Goal: Transaction & Acquisition: Purchase product/service

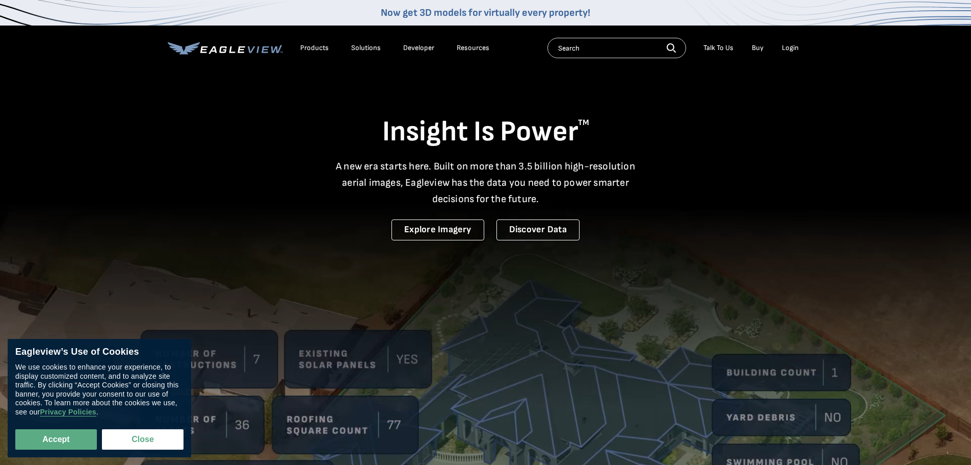
click at [759, 47] on link "Buy" at bounding box center [758, 47] width 12 height 9
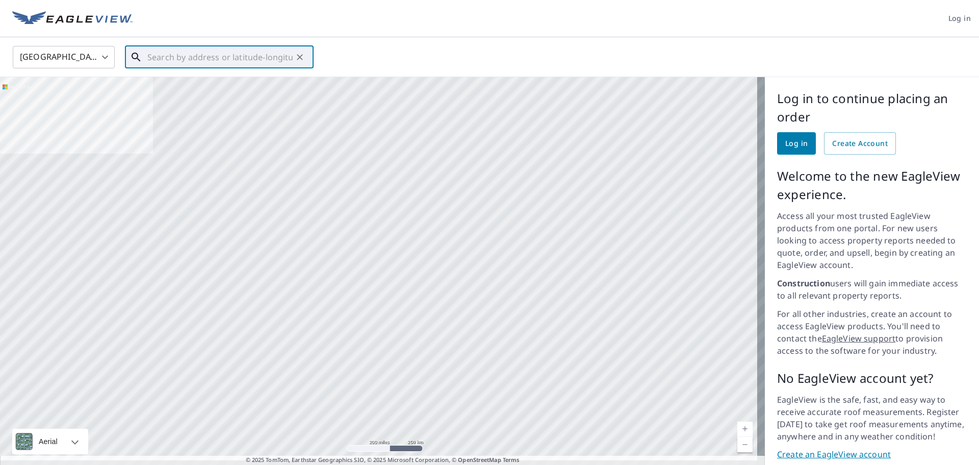
click at [178, 53] on input "text" at bounding box center [219, 57] width 145 height 29
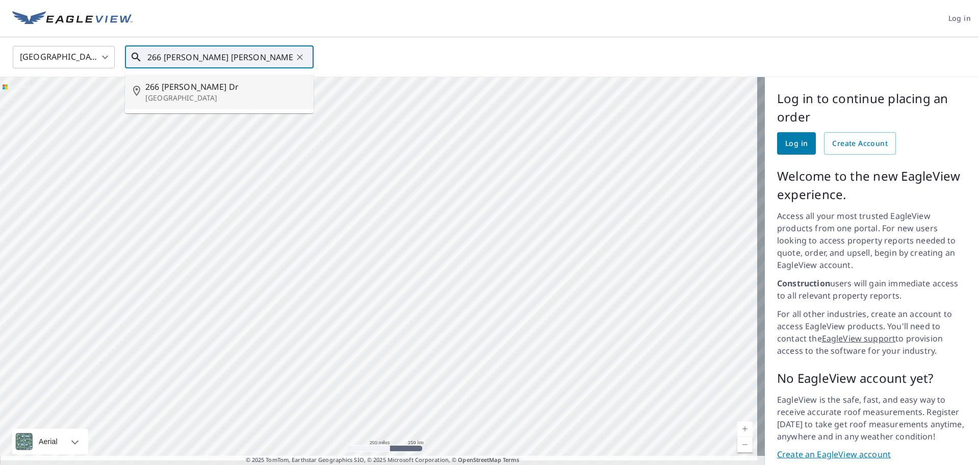
click at [170, 94] on p "[GEOGRAPHIC_DATA]" at bounding box center [225, 98] width 160 height 10
type input "[STREET_ADDRESS][PERSON_NAME][PERSON_NAME]"
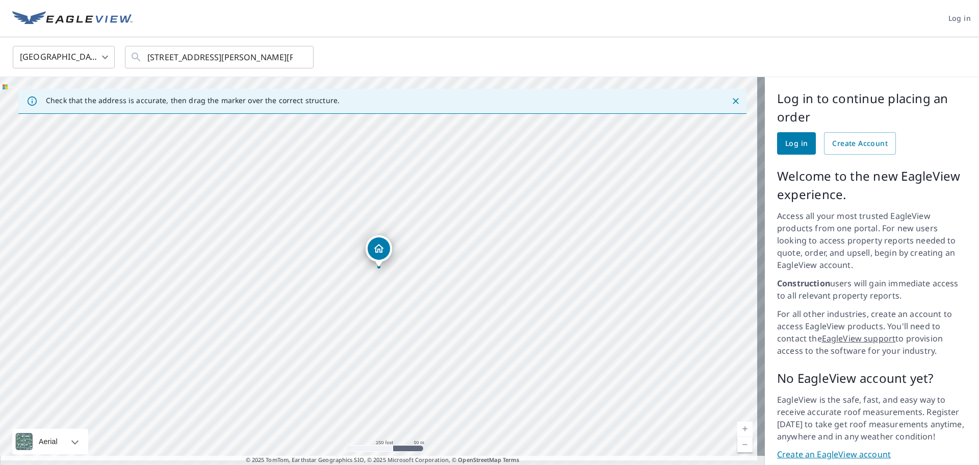
click at [790, 144] on span "Log in" at bounding box center [796, 143] width 22 height 13
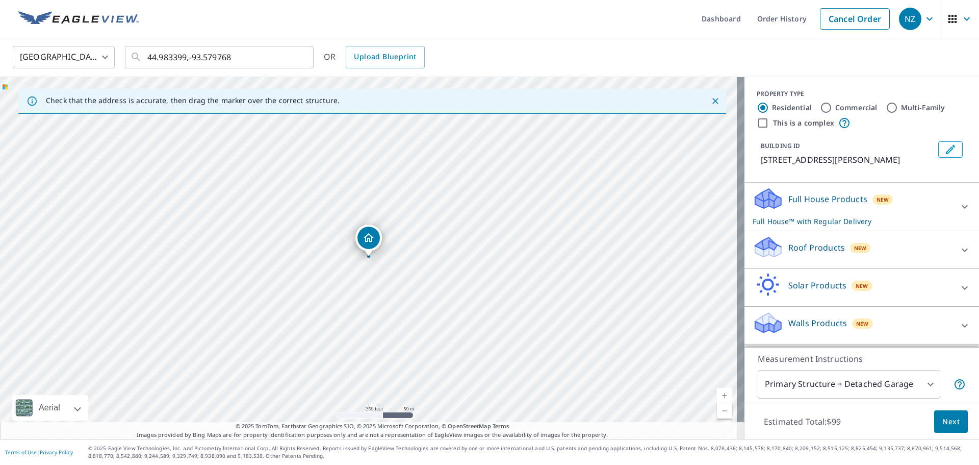
click at [810, 210] on div "Full House Products New Full House™ with Regular Delivery" at bounding box center [853, 207] width 200 height 40
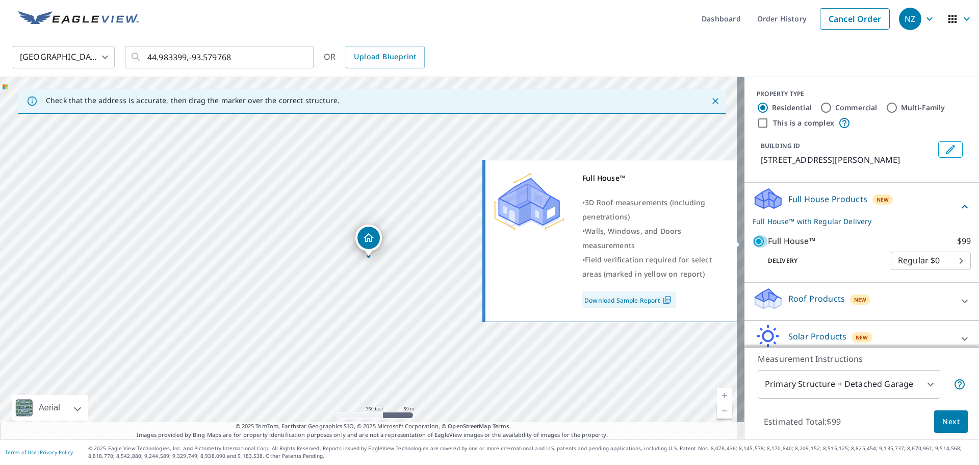
click at [753, 241] on input "Full House™ $99" at bounding box center [760, 241] width 15 height 12
checkbox input "false"
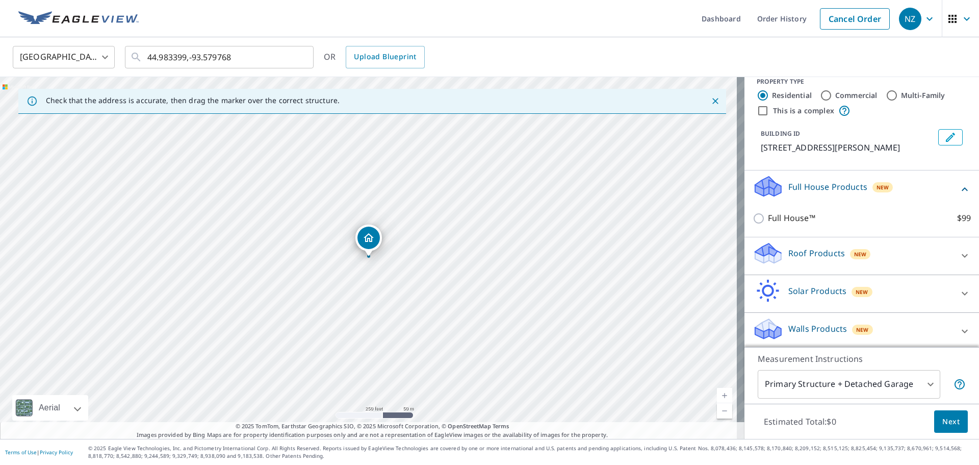
scroll to position [16, 0]
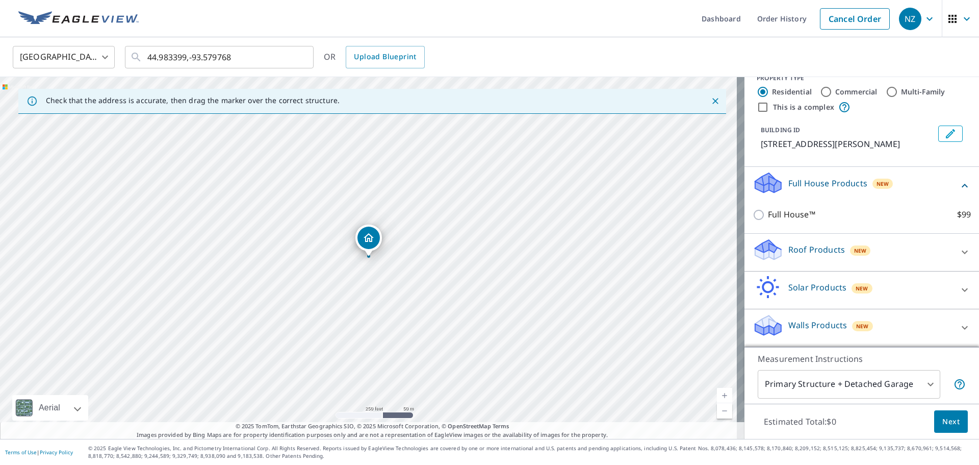
click at [800, 324] on p "Walls Products" at bounding box center [817, 325] width 59 height 12
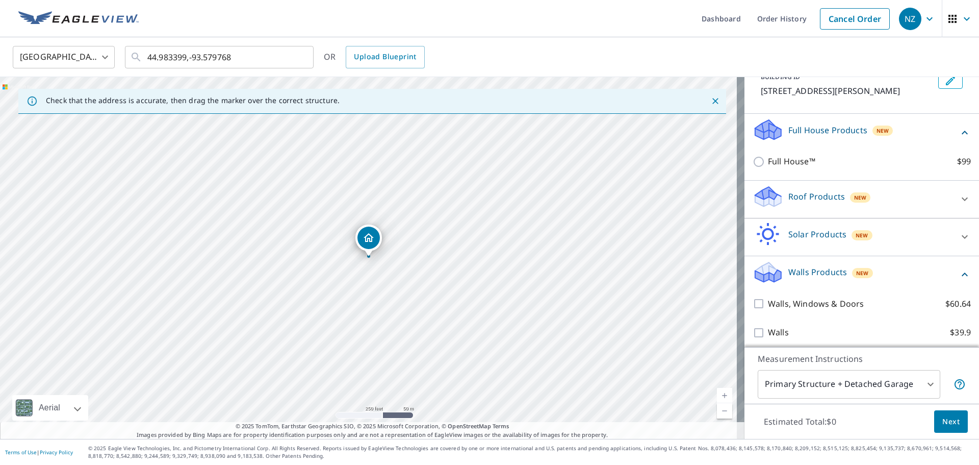
scroll to position [73, 0]
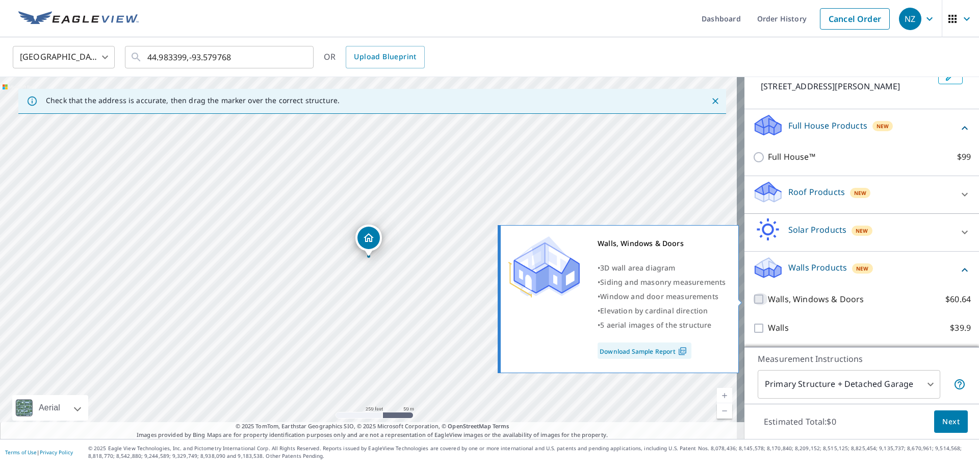
click at [753, 299] on input "Walls, Windows & Doors $60.64" at bounding box center [760, 299] width 15 height 12
checkbox input "true"
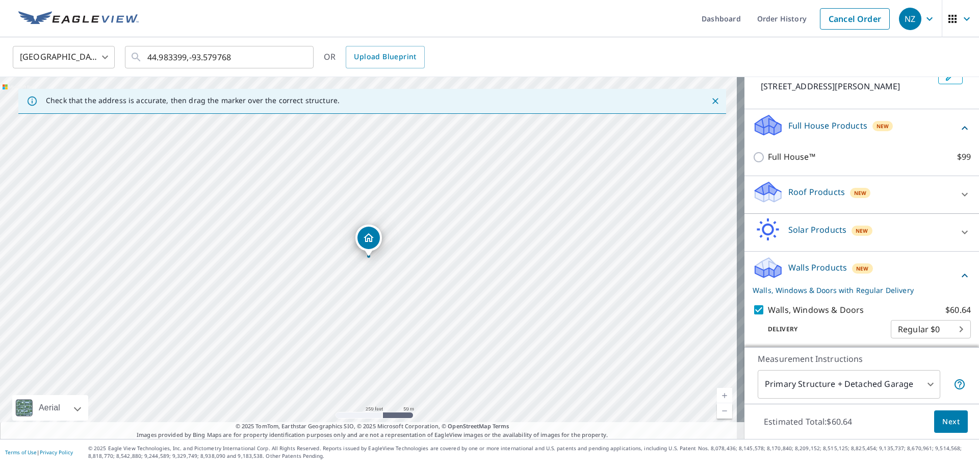
click at [942, 420] on span "Next" at bounding box center [950, 421] width 17 height 13
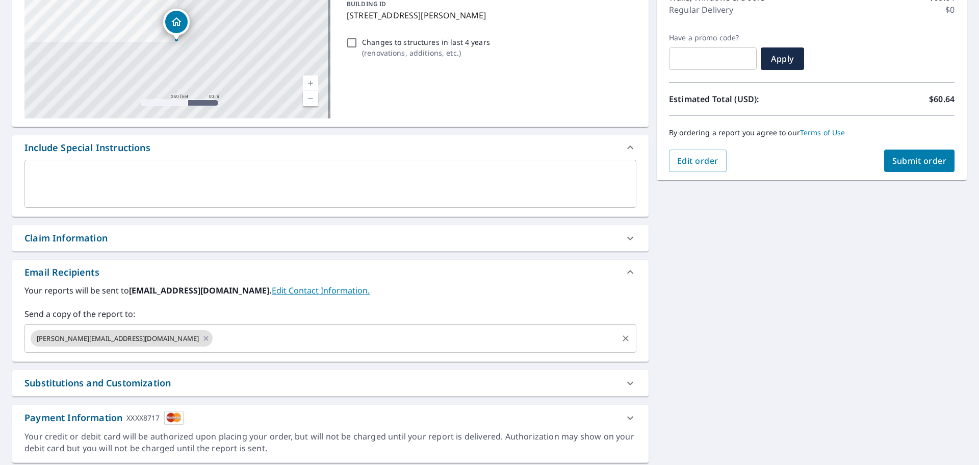
scroll to position [177, 0]
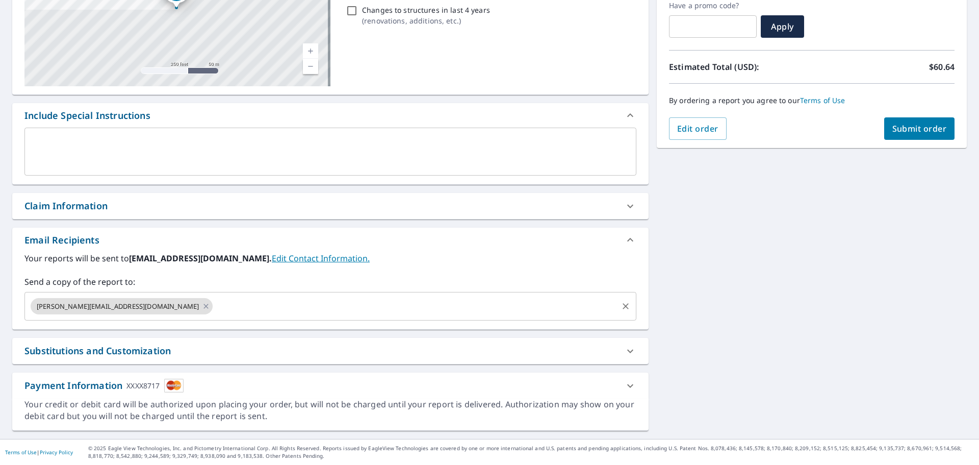
click at [214, 311] on input "text" at bounding box center [415, 305] width 402 height 19
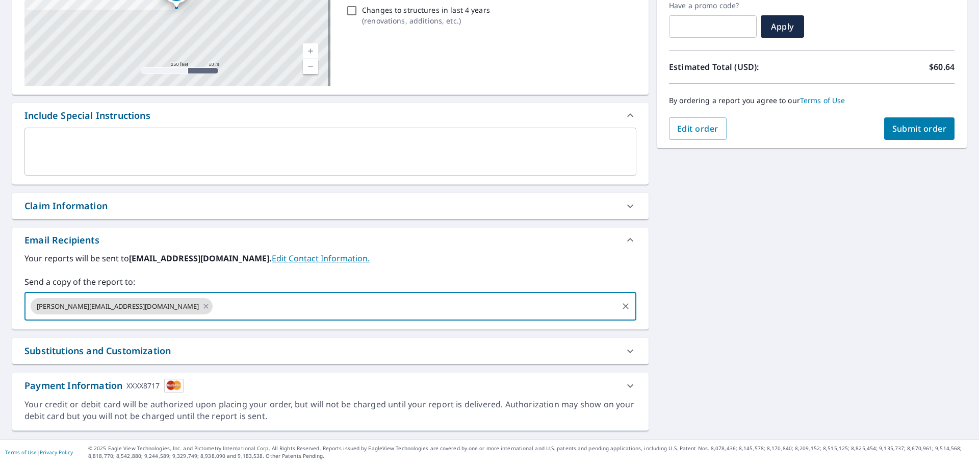
type input "[PERSON_NAME][EMAIL_ADDRESS][DOMAIN_NAME]"
click at [906, 126] on span "Submit order" at bounding box center [919, 128] width 55 height 11
checkbox input "true"
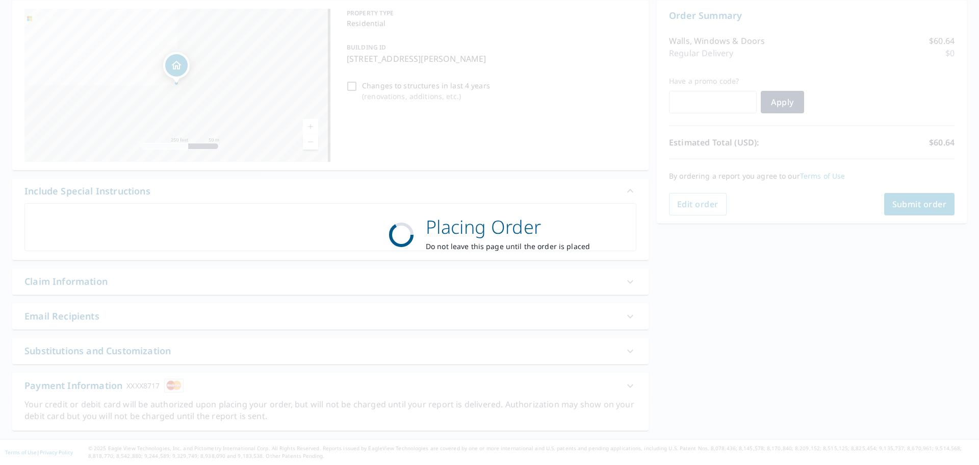
scroll to position [102, 0]
